Goal: Task Accomplishment & Management: Use online tool/utility

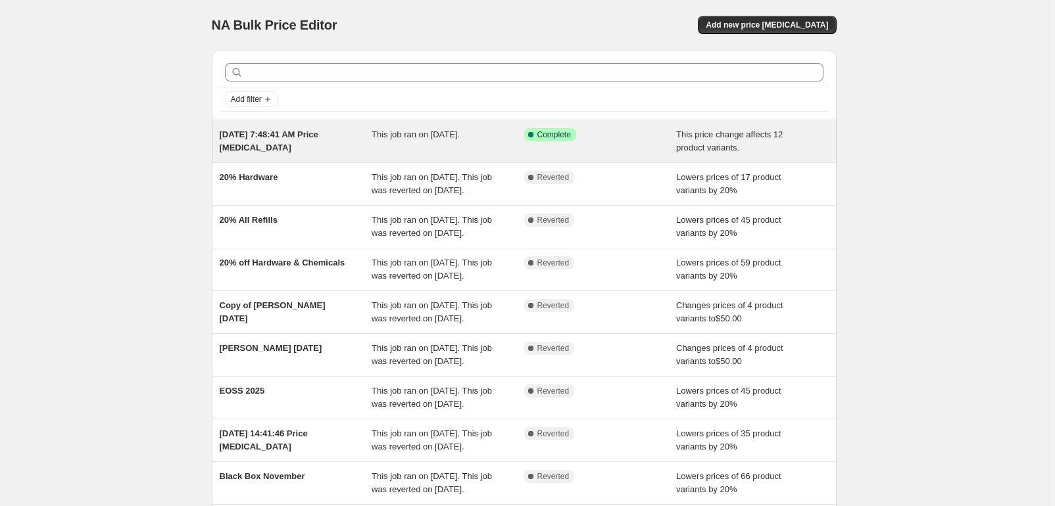
click at [362, 149] on div "[DATE] 7:48:41 AM Price [MEDICAL_DATA]" at bounding box center [296, 141] width 153 height 26
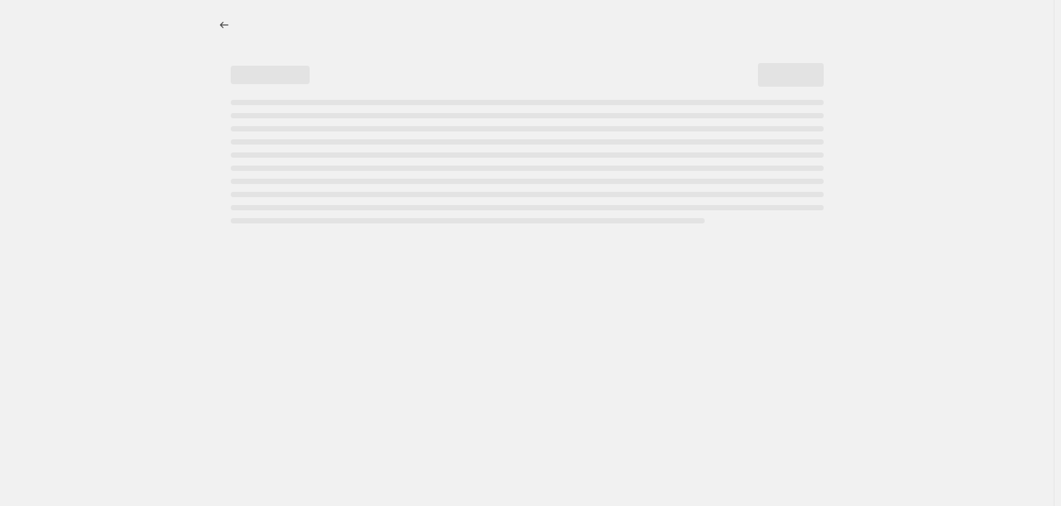
select select "no_change"
select select "by"
select select "collection"
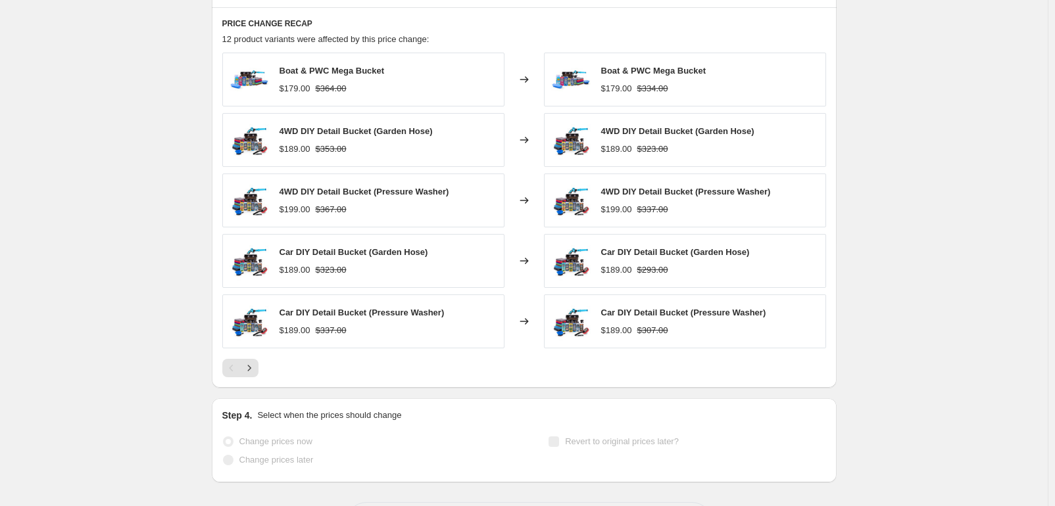
scroll to position [1082, 0]
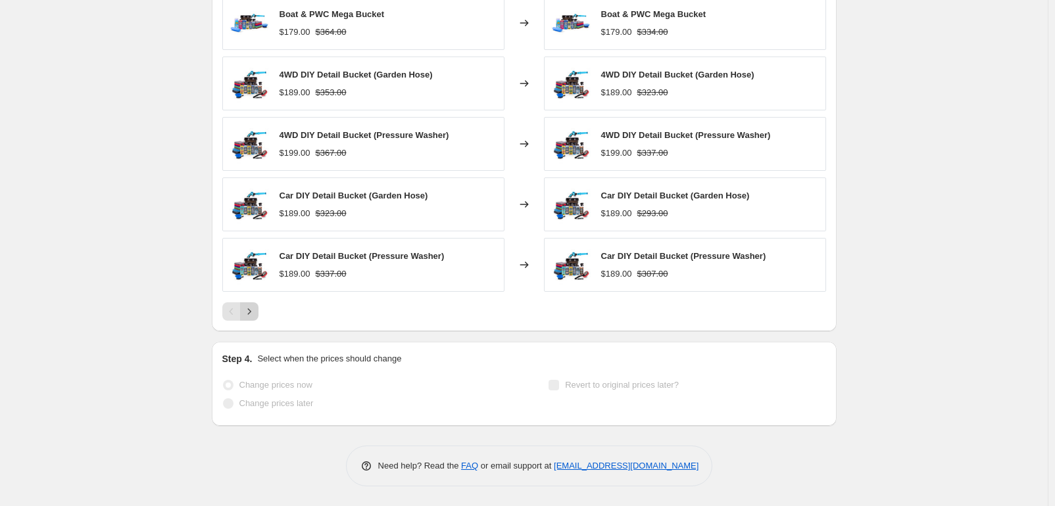
click at [256, 316] on icon "Next" at bounding box center [249, 311] width 13 height 13
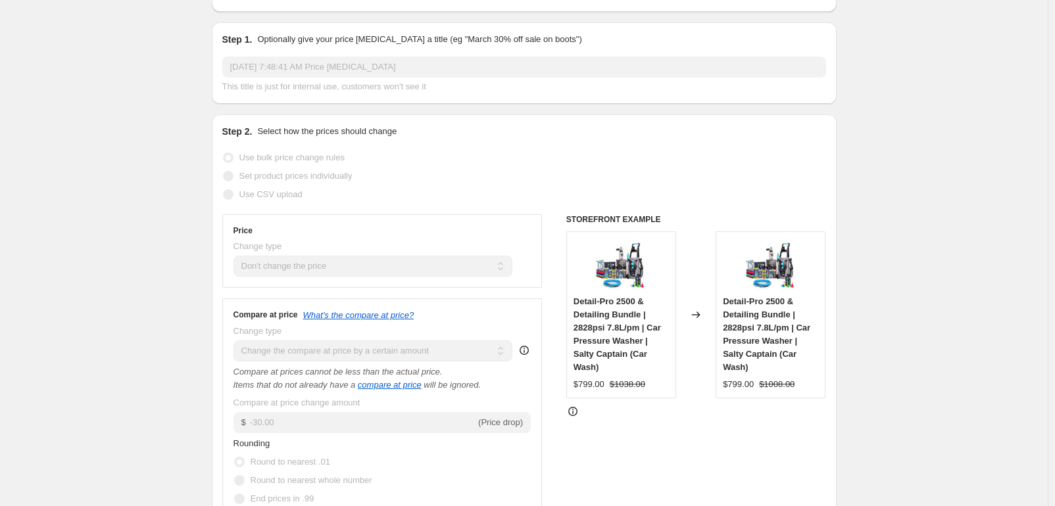
scroll to position [0, 0]
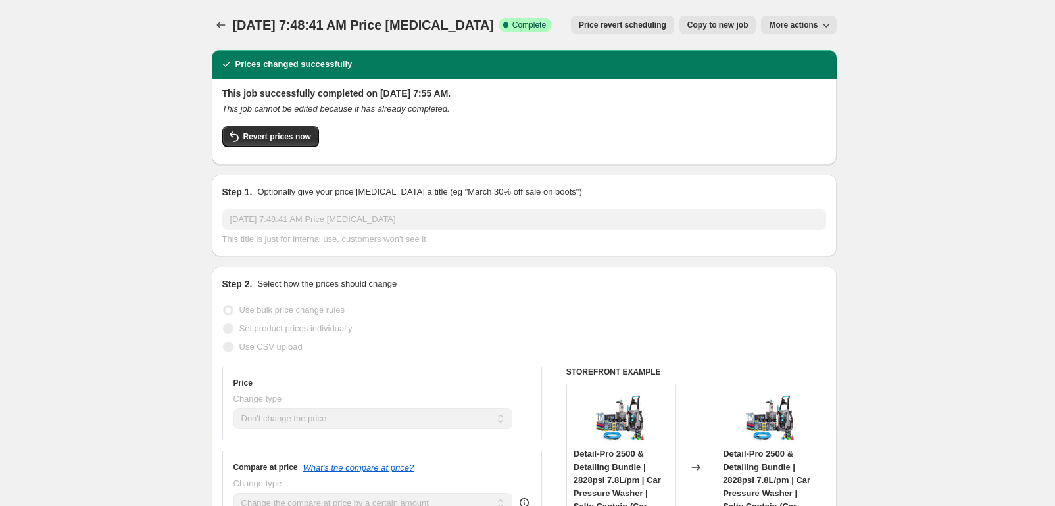
click at [817, 26] on span "More actions" at bounding box center [793, 25] width 49 height 11
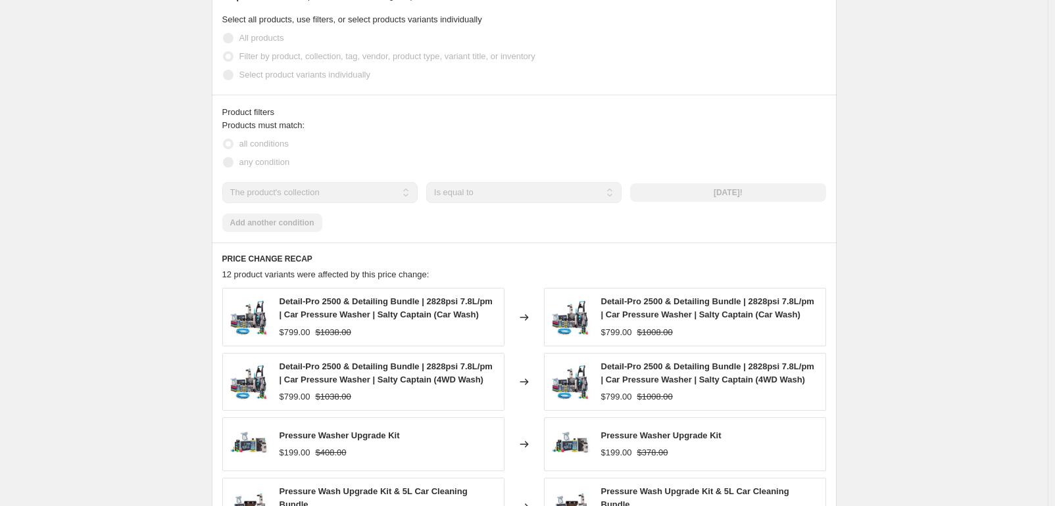
scroll to position [1099, 0]
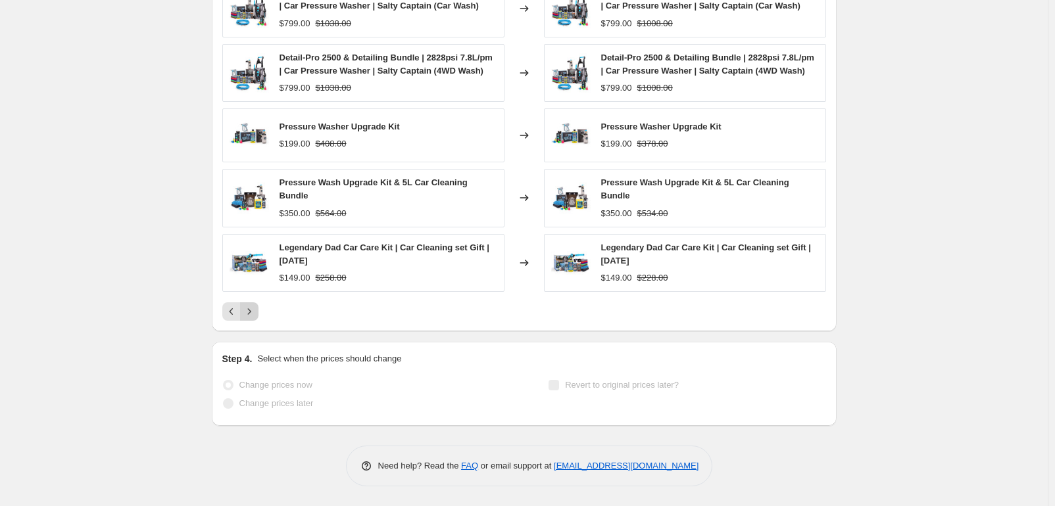
click at [253, 315] on icon "Next" at bounding box center [249, 311] width 13 height 13
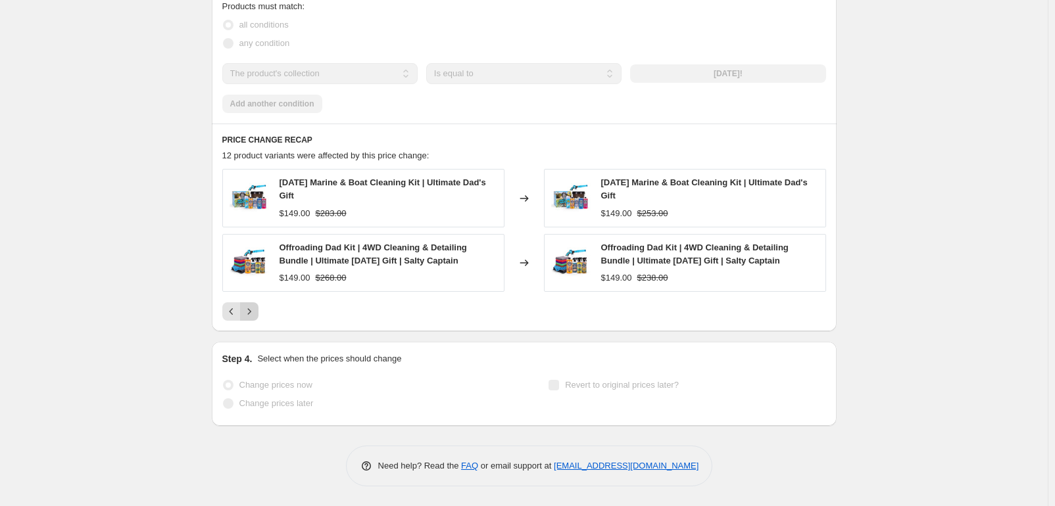
scroll to position [909, 0]
click at [238, 308] on icon "Previous" at bounding box center [231, 311] width 13 height 13
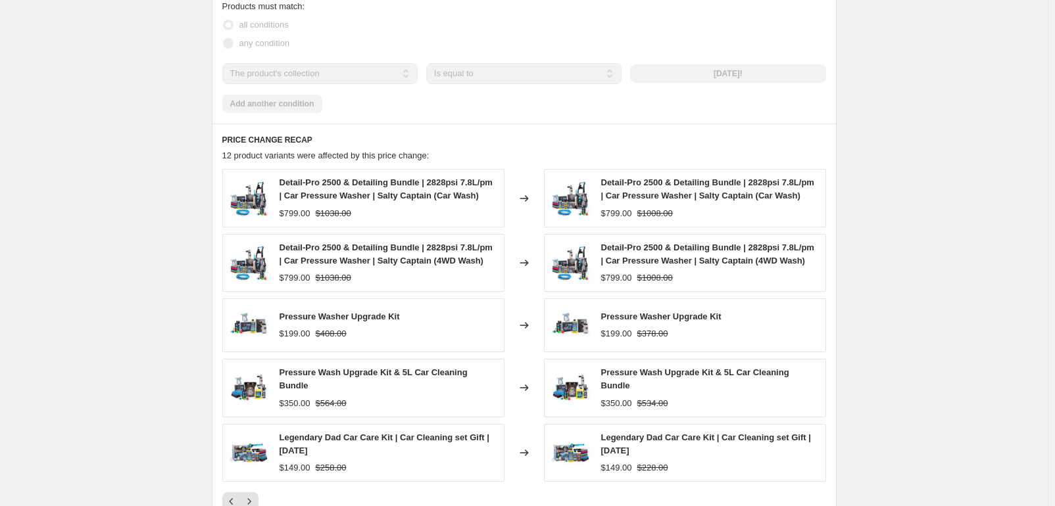
scroll to position [1099, 0]
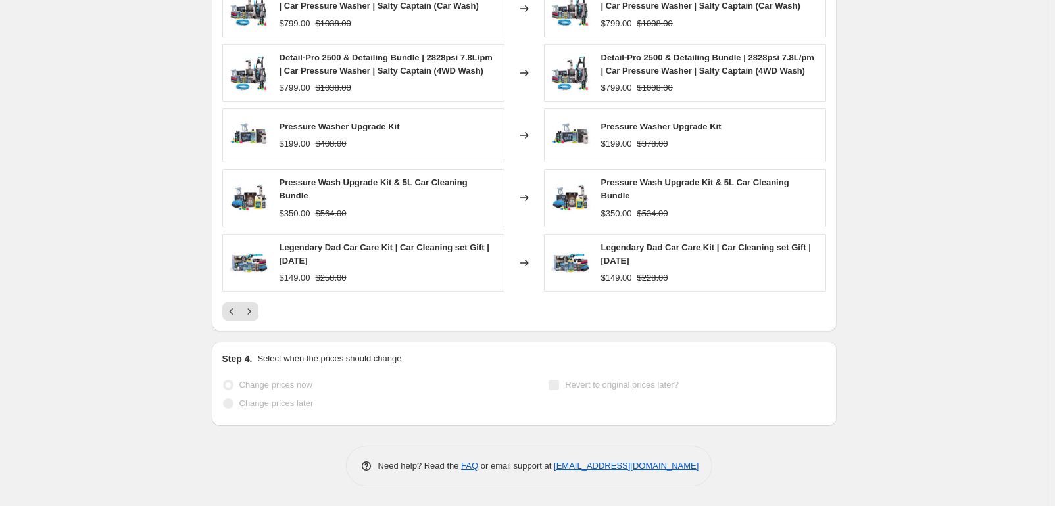
click at [527, 261] on icon at bounding box center [524, 262] width 13 height 13
drag, startPoint x: 520, startPoint y: 251, endPoint x: 531, endPoint y: 267, distance: 19.5
click at [531, 270] on div "Changed to" at bounding box center [523, 263] width 39 height 58
drag, startPoint x: 560, startPoint y: 260, endPoint x: 556, endPoint y: 276, distance: 16.1
click at [558, 276] on div "Legendary Dad Car Care Kit | Car Cleaning set Gift | [DATE] $149.00 $228.00" at bounding box center [685, 263] width 282 height 58
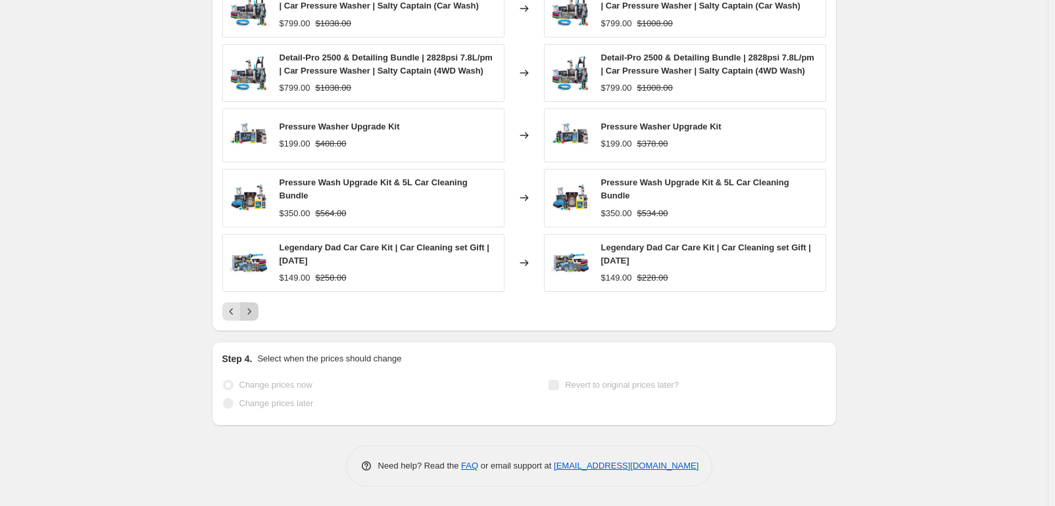
click at [253, 311] on icon "Next" at bounding box center [249, 311] width 13 height 13
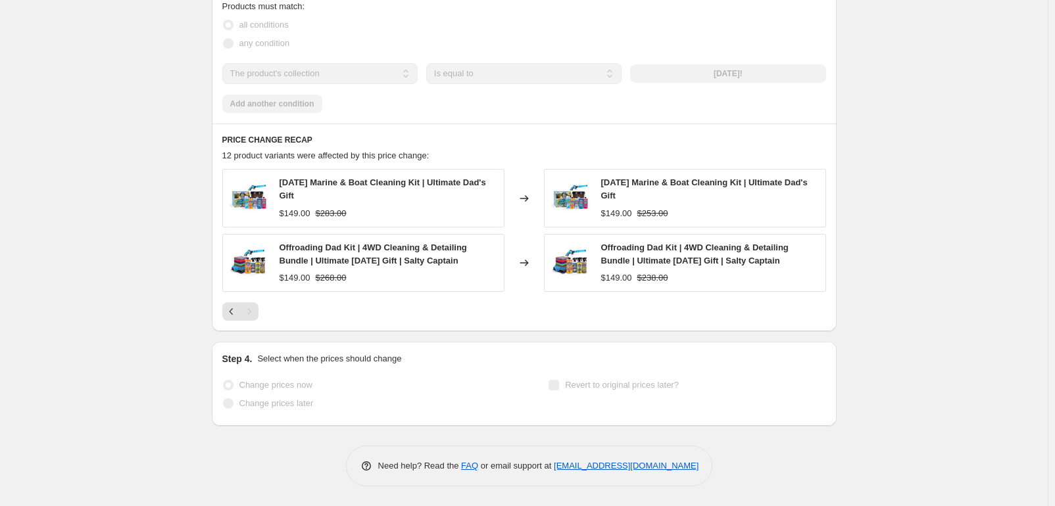
scroll to position [909, 0]
